Goal: Find specific page/section: Find specific page/section

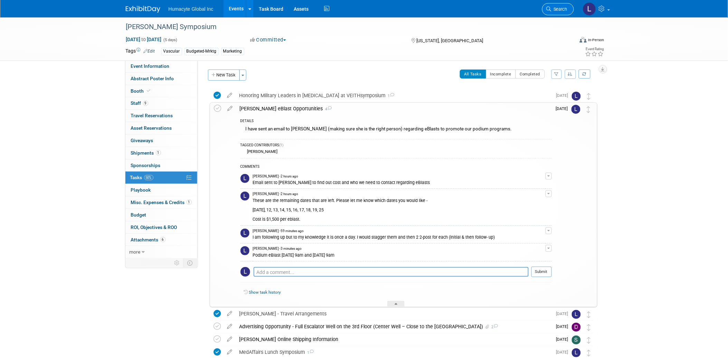
click at [561, 4] on link "Search" at bounding box center [558, 9] width 32 height 12
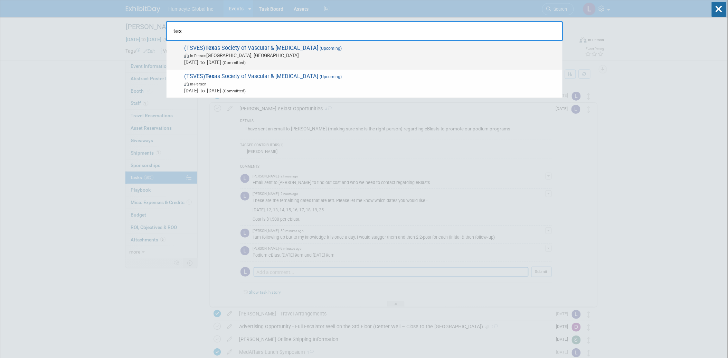
type input "tex"
click at [246, 60] on span "(Committed)" at bounding box center [233, 62] width 25 height 5
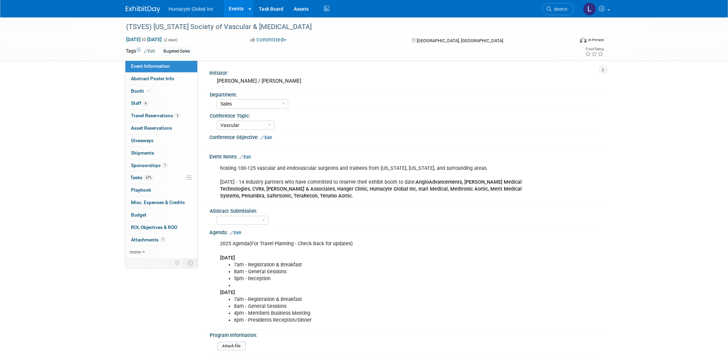
select select "Sales"
select select "Vascular"
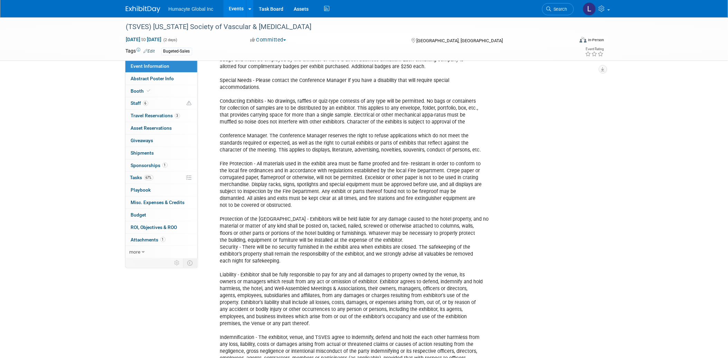
scroll to position [879, 0]
click at [136, 92] on span "Booth" at bounding box center [141, 91] width 21 height 6
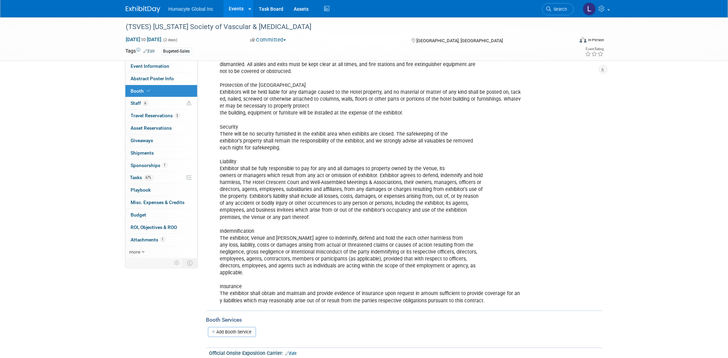
scroll to position [499, 0]
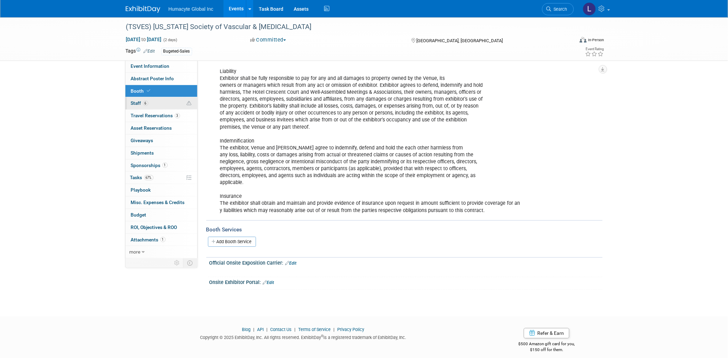
click at [146, 103] on span "6" at bounding box center [145, 103] width 5 height 5
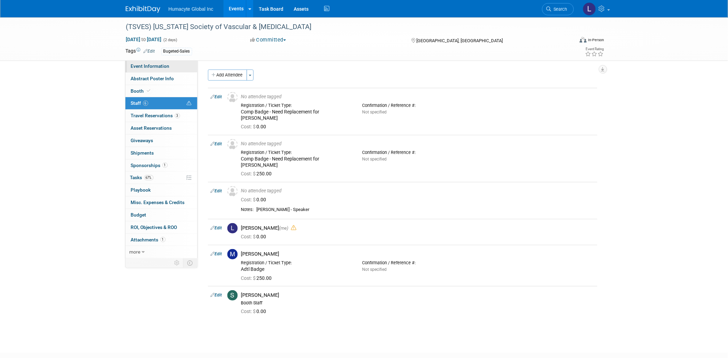
click at [139, 64] on span "Event Information" at bounding box center [150, 66] width 39 height 6
select select "Sales"
select select "Vascular"
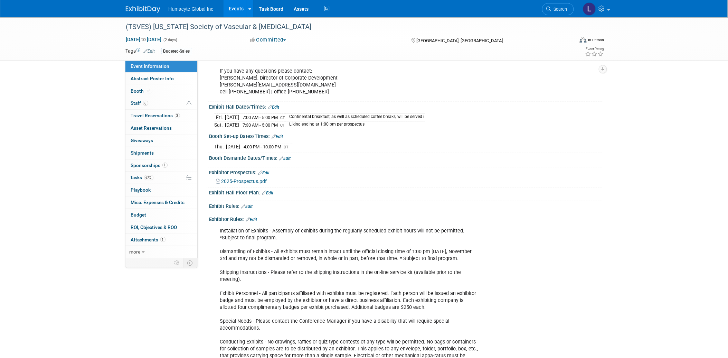
scroll to position [652, 0]
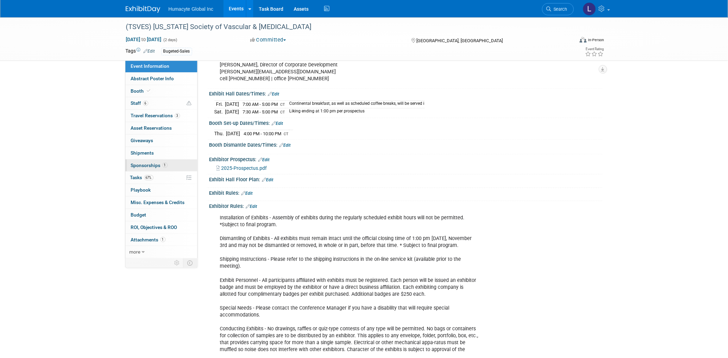
click at [146, 164] on span "Sponsorships 1" at bounding box center [149, 165] width 37 height 6
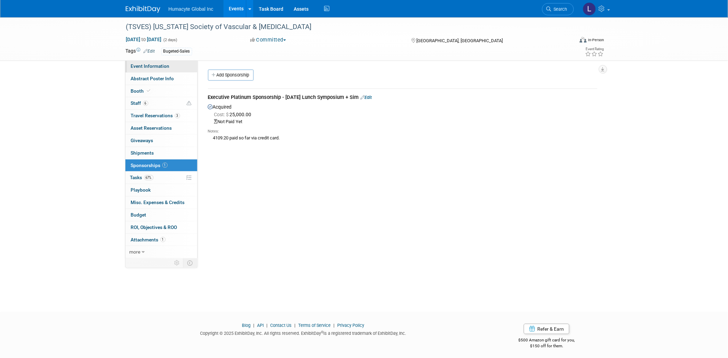
click at [143, 67] on span "Event Information" at bounding box center [150, 66] width 39 height 6
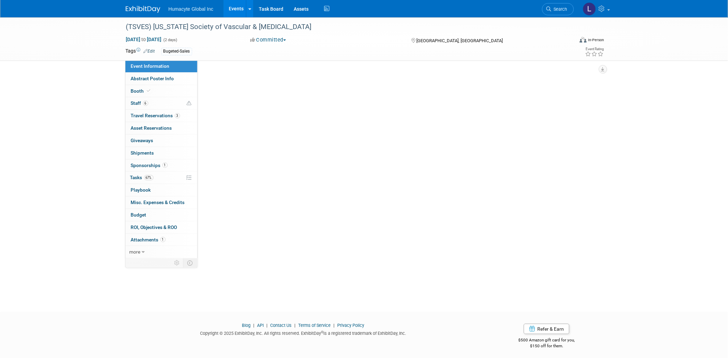
select select "Sales"
select select "Vascular"
